Goal: Task Accomplishment & Management: Use online tool/utility

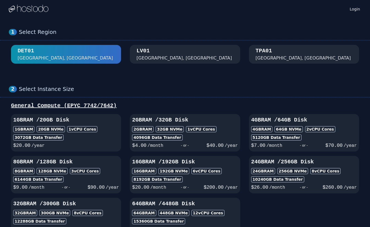
click at [292, 49] on div "TPA01 [GEOGRAPHIC_DATA], [GEOGRAPHIC_DATA]" at bounding box center [304, 54] width 97 height 14
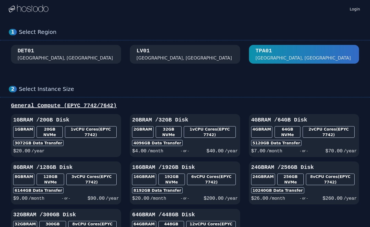
click at [58, 51] on div "DET01 [GEOGRAPHIC_DATA], [GEOGRAPHIC_DATA]" at bounding box center [66, 54] width 97 height 14
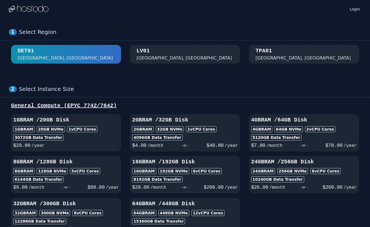
click at [184, 51] on div "[GEOGRAPHIC_DATA], [GEOGRAPHIC_DATA]" at bounding box center [185, 54] width 97 height 14
